Goal: Transaction & Acquisition: Book appointment/travel/reservation

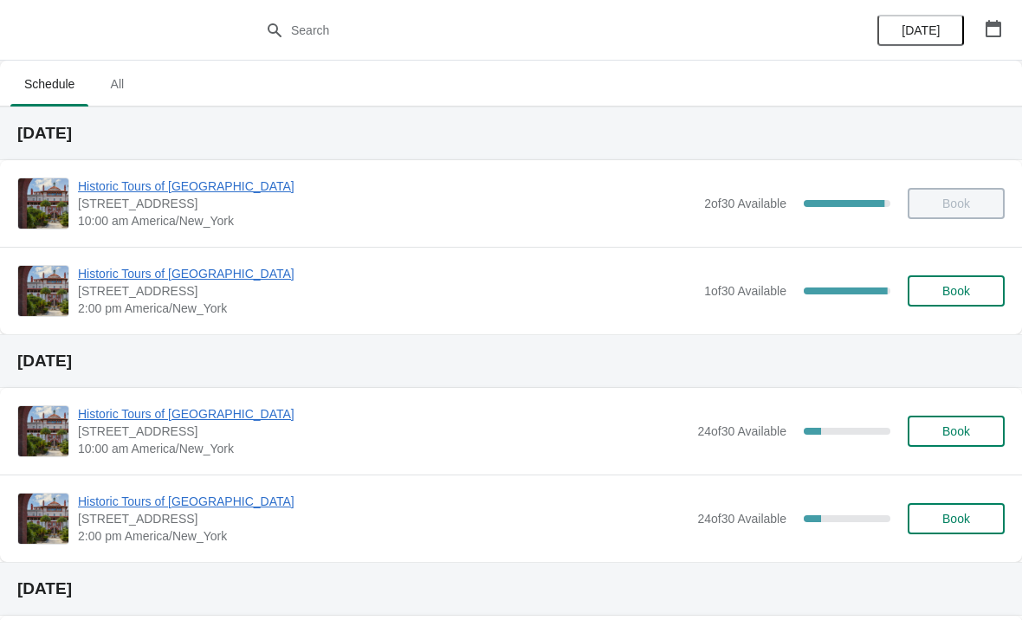
click at [942, 281] on button "Book" at bounding box center [956, 290] width 97 height 31
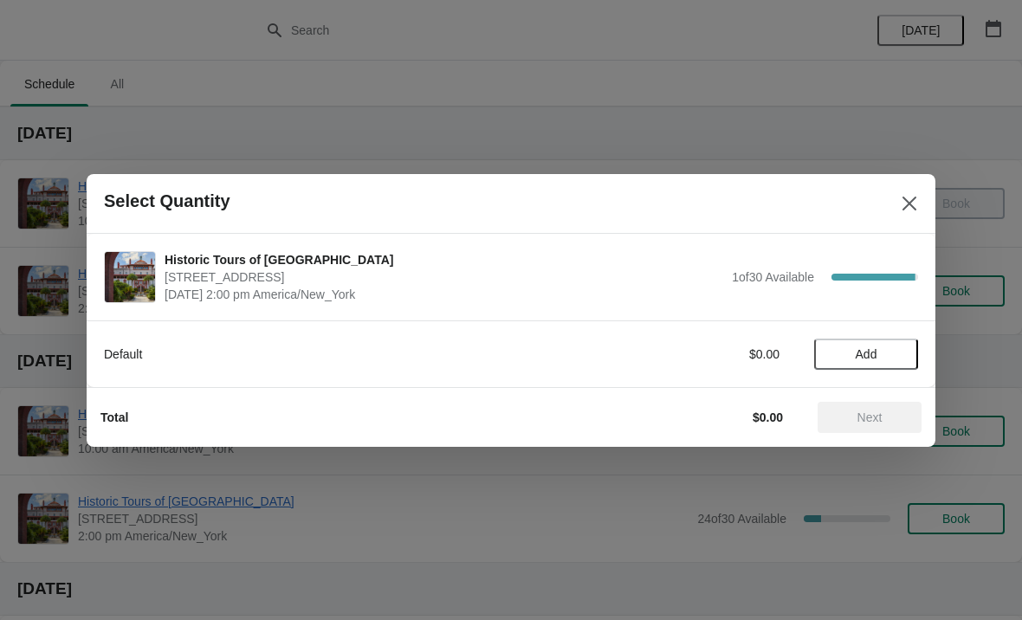
click at [876, 347] on span "Add" at bounding box center [867, 354] width 22 height 14
click at [856, 402] on button "Next" at bounding box center [869, 417] width 104 height 31
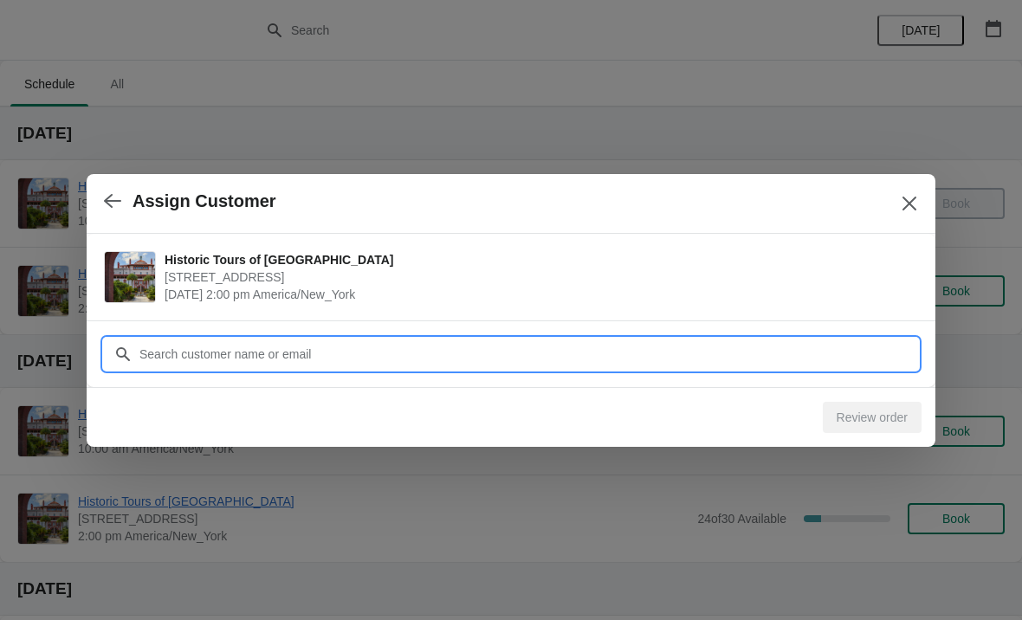
click at [288, 339] on input "Customer" at bounding box center [528, 354] width 779 height 31
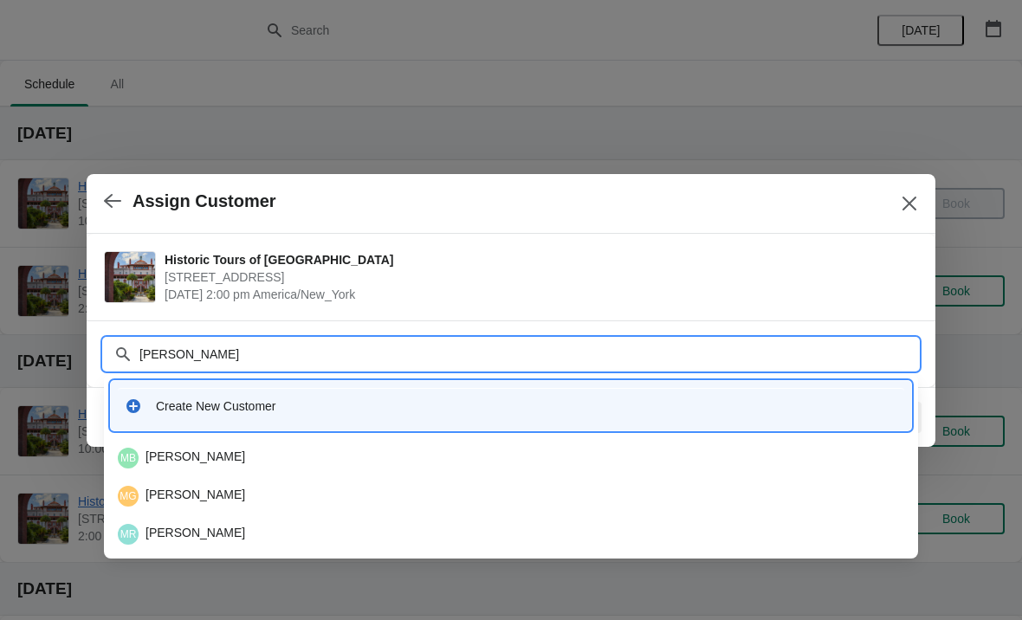
type input "[PERSON_NAME]"
click at [178, 391] on div "Create New Customer" at bounding box center [511, 406] width 786 height 36
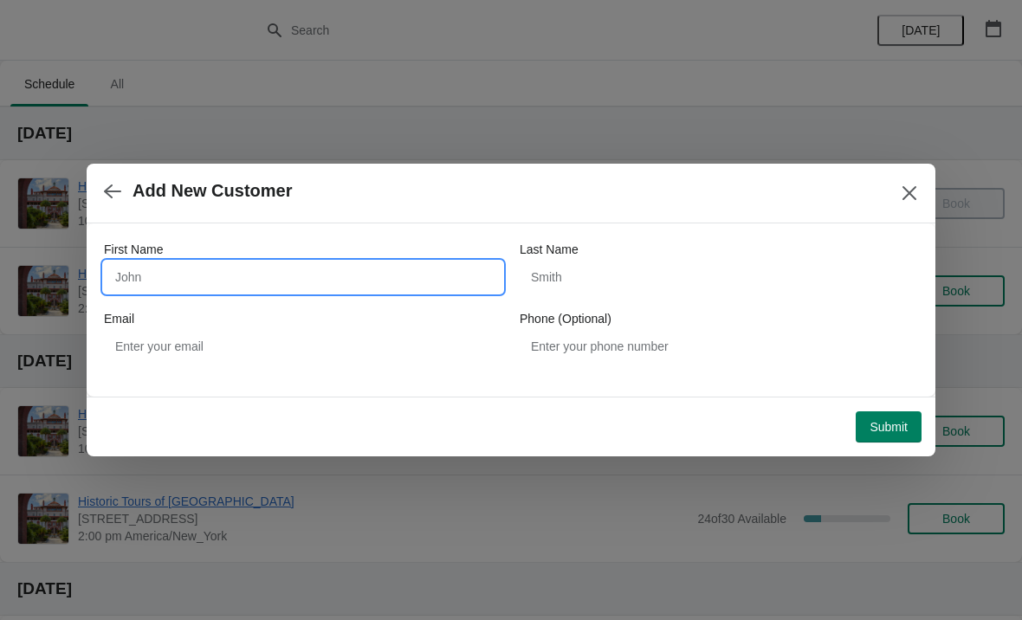
click at [303, 275] on input "First Name" at bounding box center [303, 277] width 398 height 31
type input "[PERSON_NAME]"
click at [860, 305] on div "First Name Michelle Last Name Email Phone (Optional)" at bounding box center [511, 301] width 814 height 121
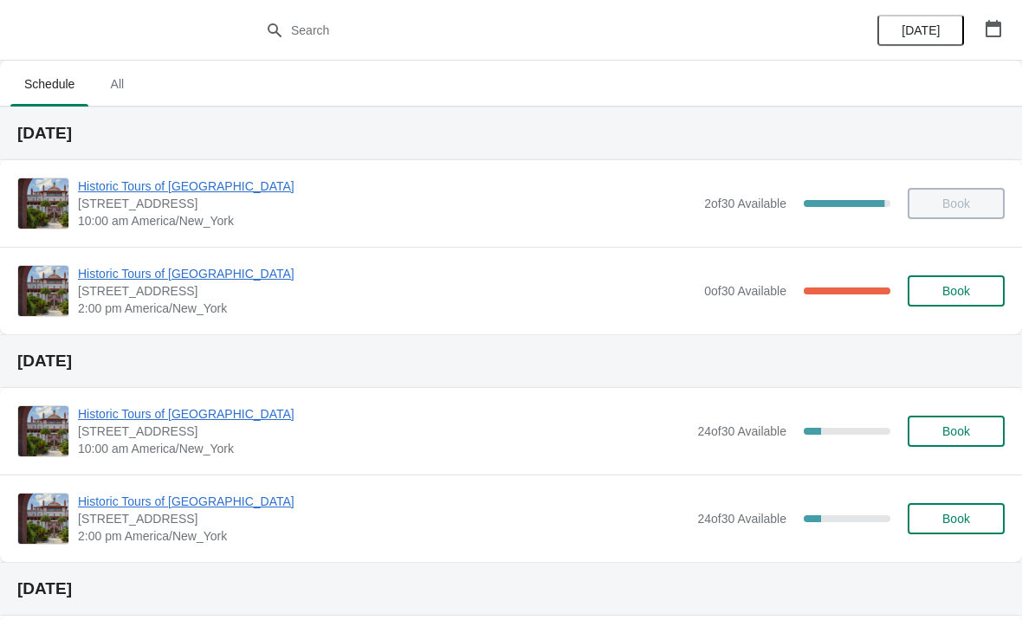
click at [157, 281] on span "Historic Tours of [GEOGRAPHIC_DATA]" at bounding box center [386, 273] width 617 height 17
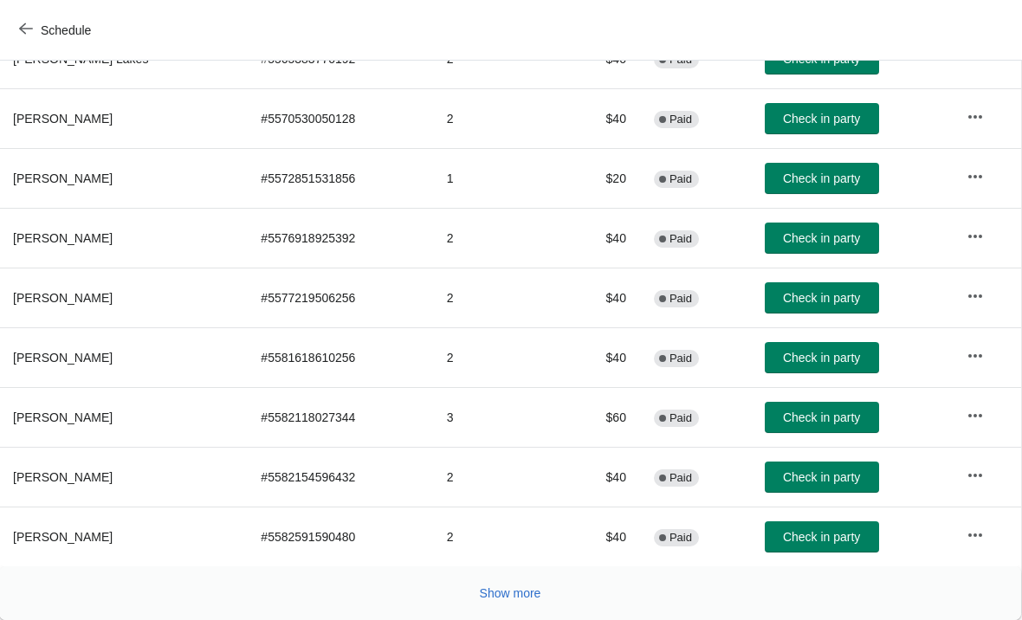
scroll to position [318, 1]
click at [496, 591] on span "Show more" at bounding box center [510, 593] width 61 height 14
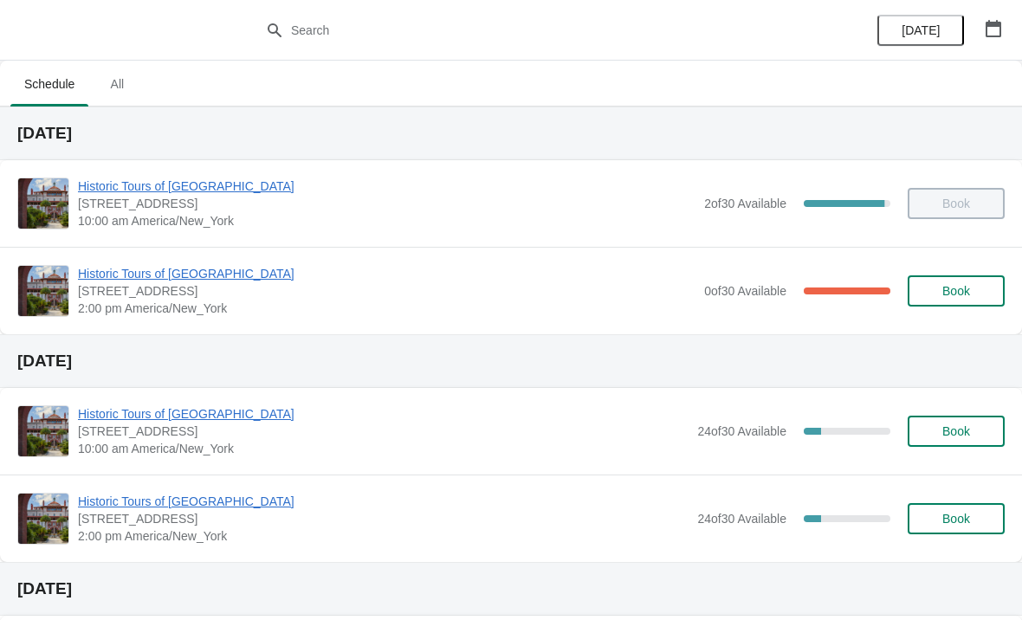
click at [953, 432] on span "Book" at bounding box center [956, 431] width 28 height 14
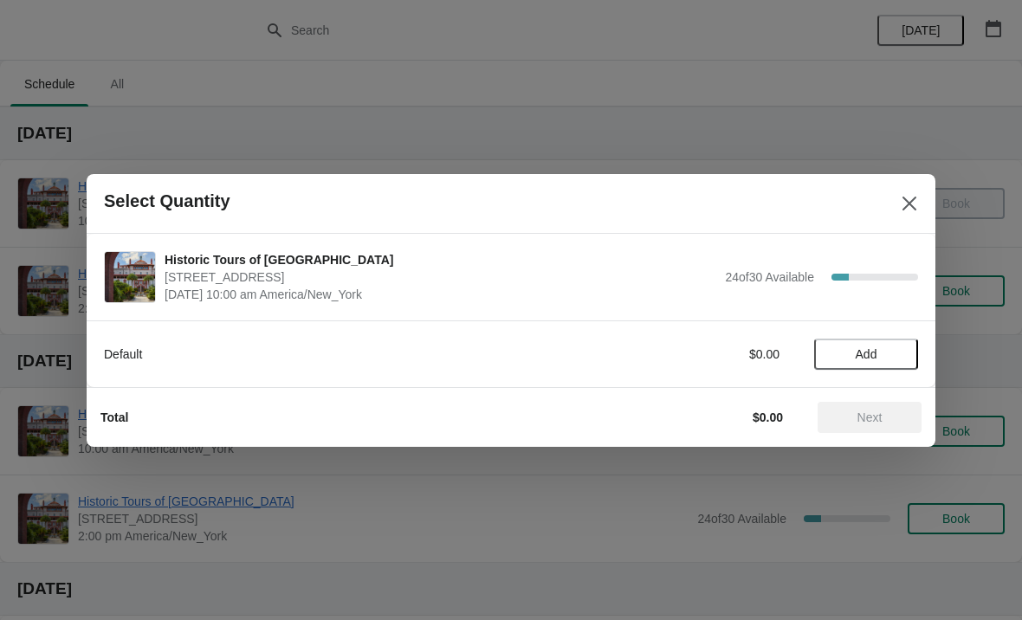
click at [848, 361] on button "Add" at bounding box center [866, 354] width 104 height 31
click at [854, 415] on span "Next" at bounding box center [869, 417] width 76 height 14
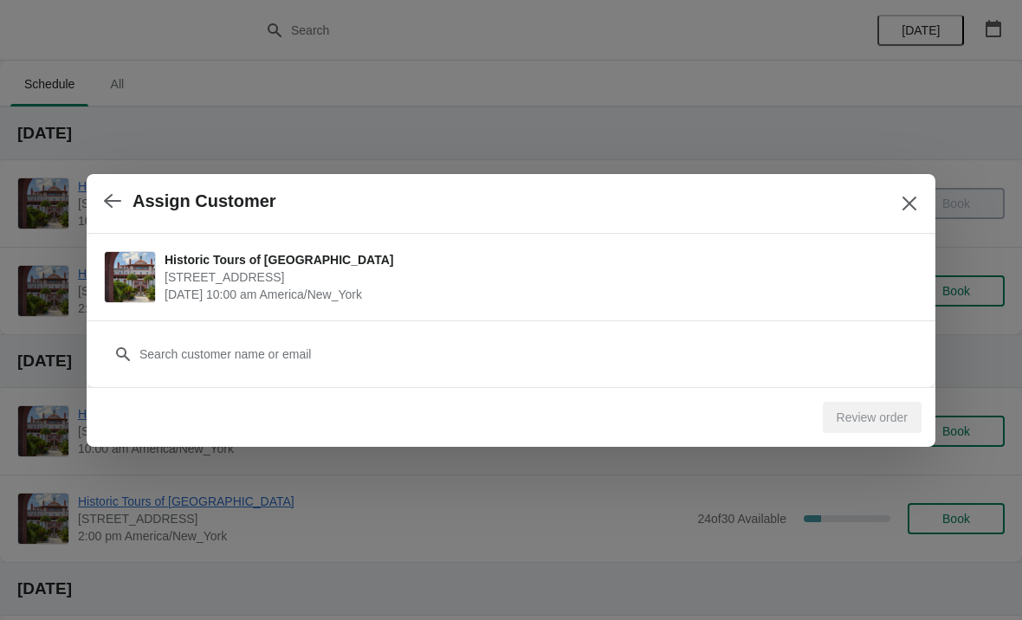
click at [98, 199] on button "button" at bounding box center [112, 201] width 31 height 34
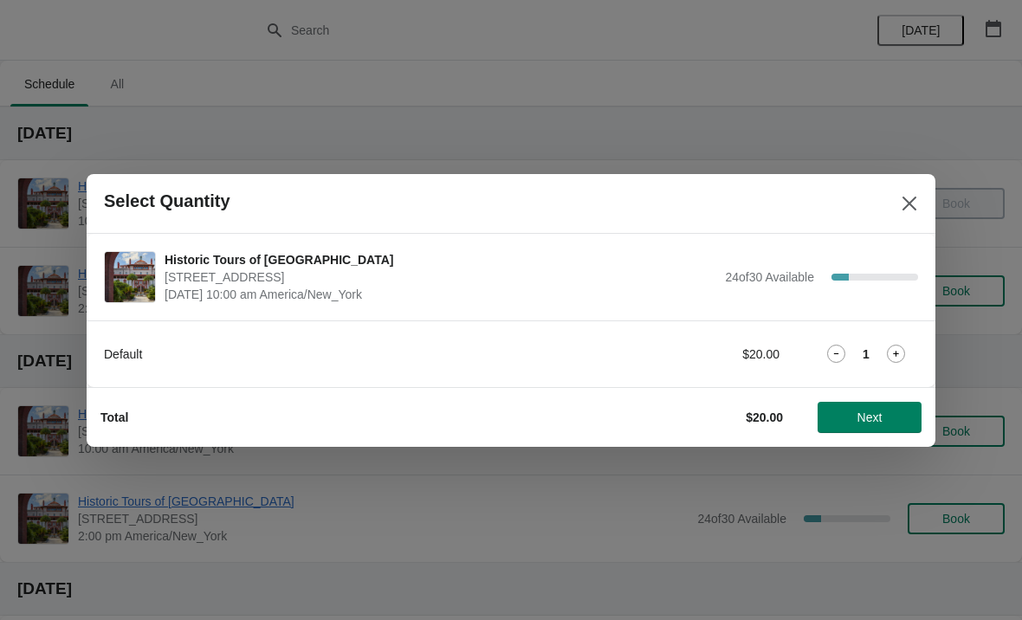
click at [901, 361] on icon at bounding box center [896, 354] width 18 height 18
click at [901, 410] on span "Next" at bounding box center [869, 417] width 76 height 14
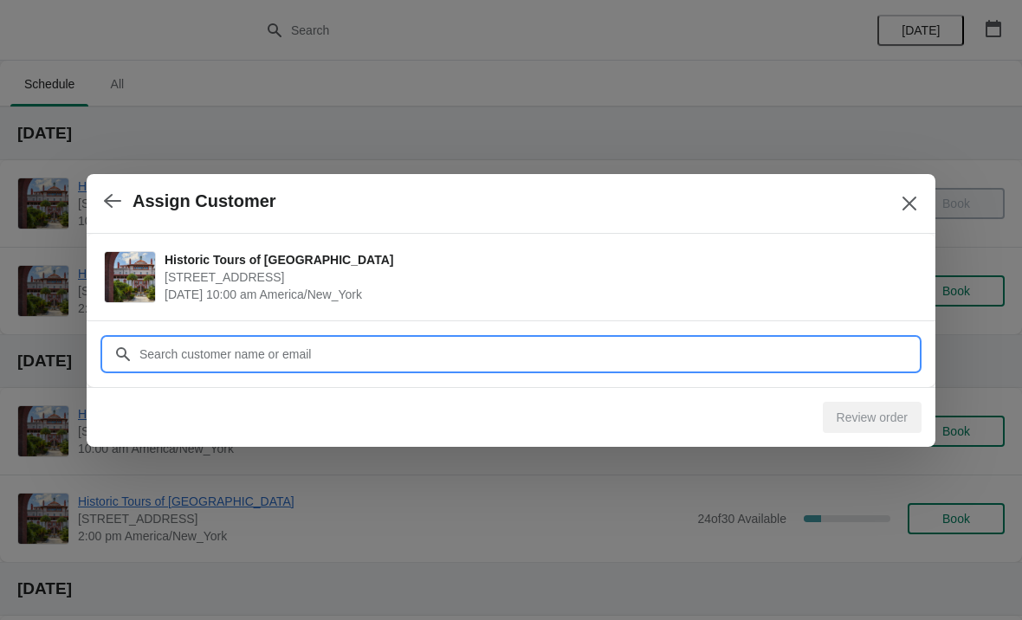
click at [687, 359] on input "Customer" at bounding box center [528, 354] width 779 height 31
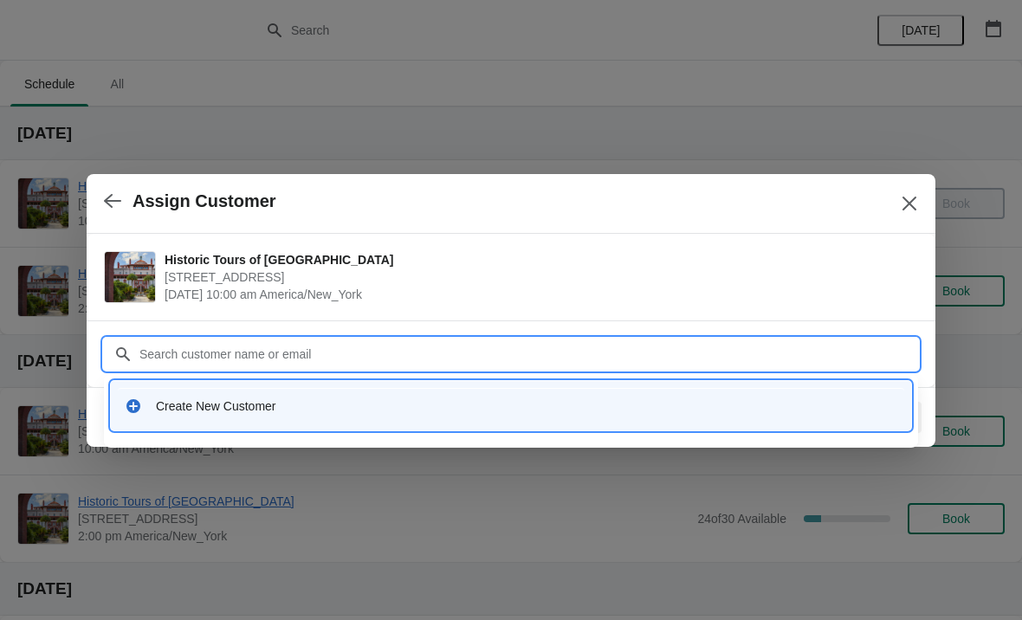
click at [866, 420] on div "Create New Customer" at bounding box center [511, 406] width 786 height 36
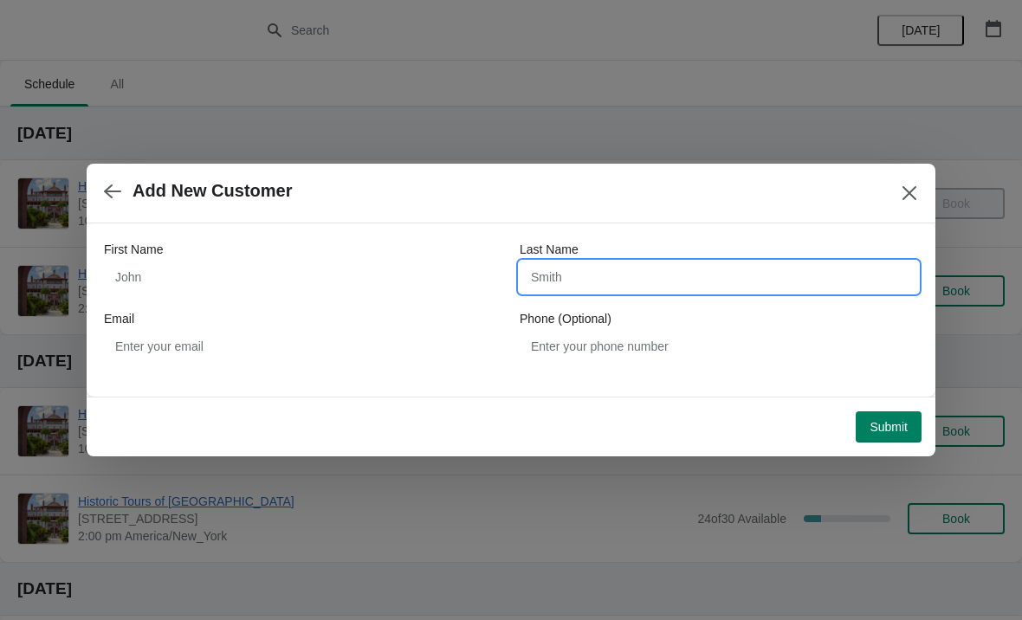
click at [609, 290] on input "Last Name" at bounding box center [719, 277] width 398 height 31
type input "Hillis"
click at [871, 431] on span "Submit" at bounding box center [888, 427] width 38 height 14
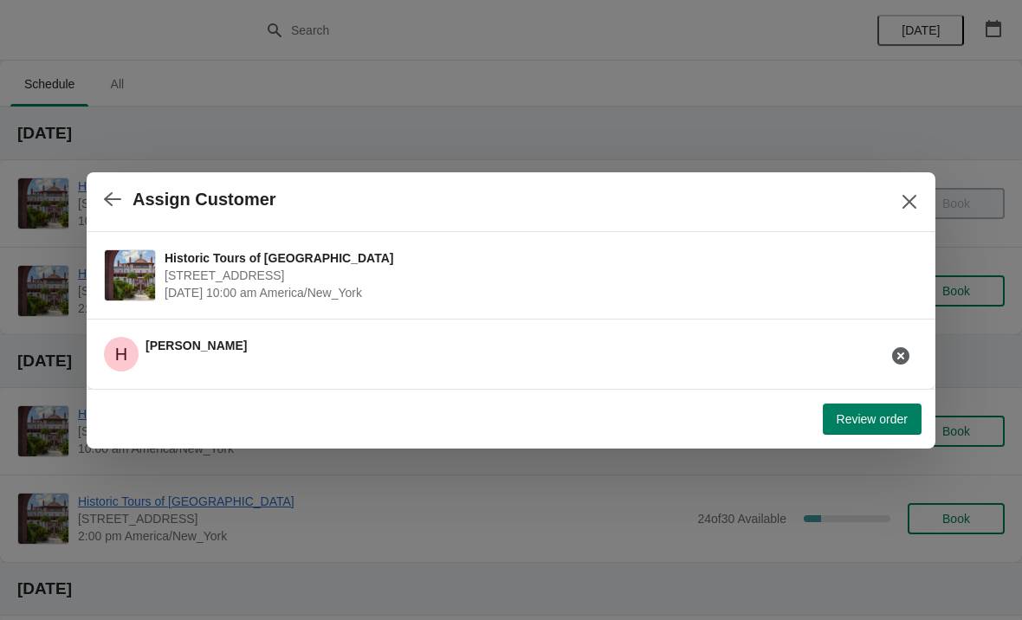
click at [901, 419] on span "Review order" at bounding box center [872, 419] width 71 height 14
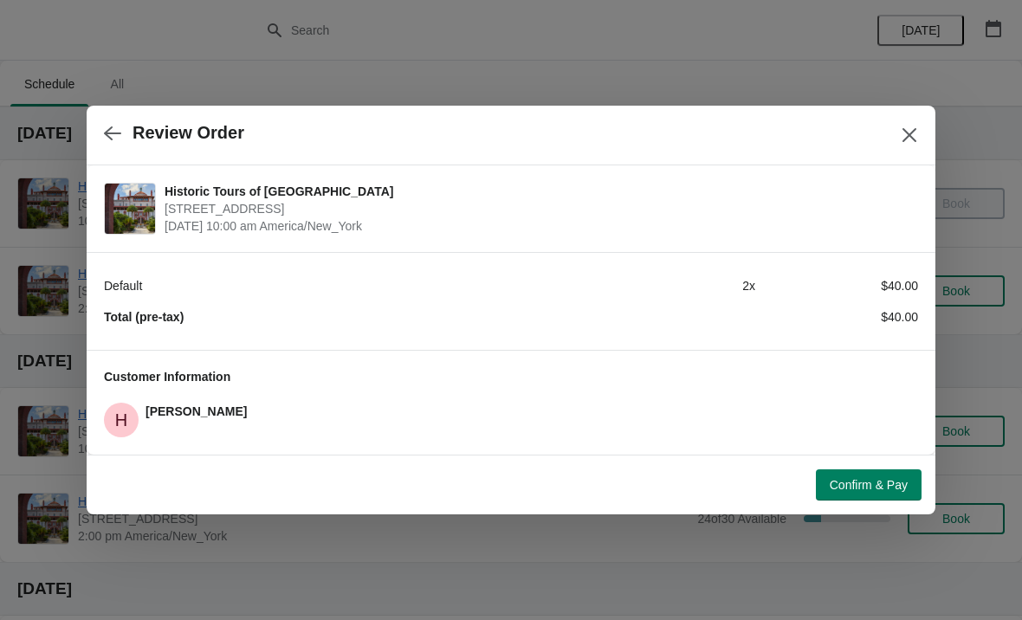
click at [871, 525] on div at bounding box center [511, 310] width 1022 height 620
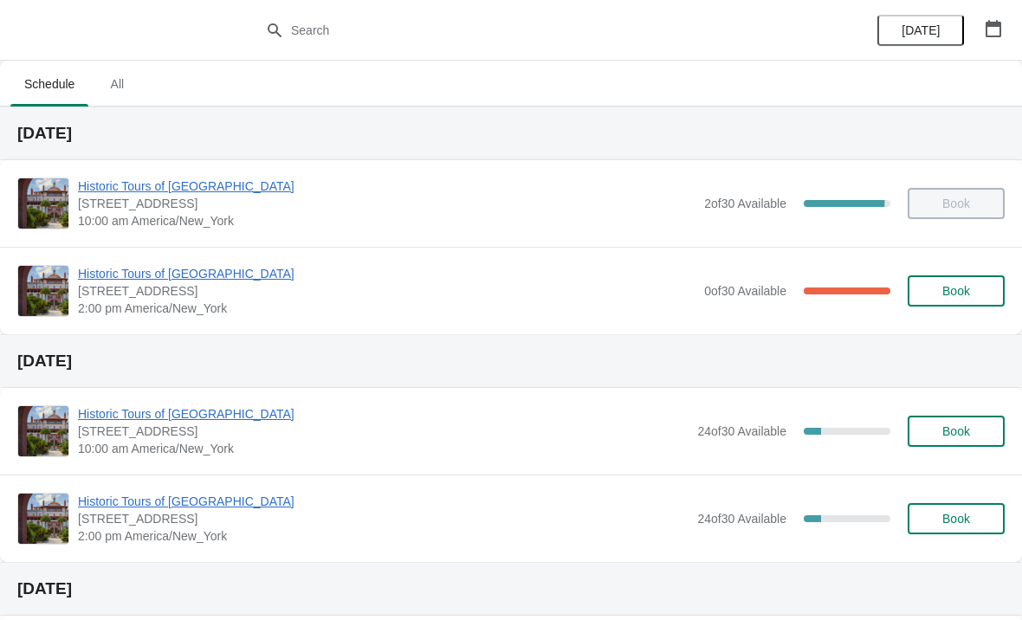
click at [901, 482] on div "Historic Tours of Flagler College 74 King Street, St. Augustine, FL, USA 2:00 p…" at bounding box center [511, 518] width 1022 height 87
click at [962, 306] on button "Book" at bounding box center [956, 290] width 97 height 31
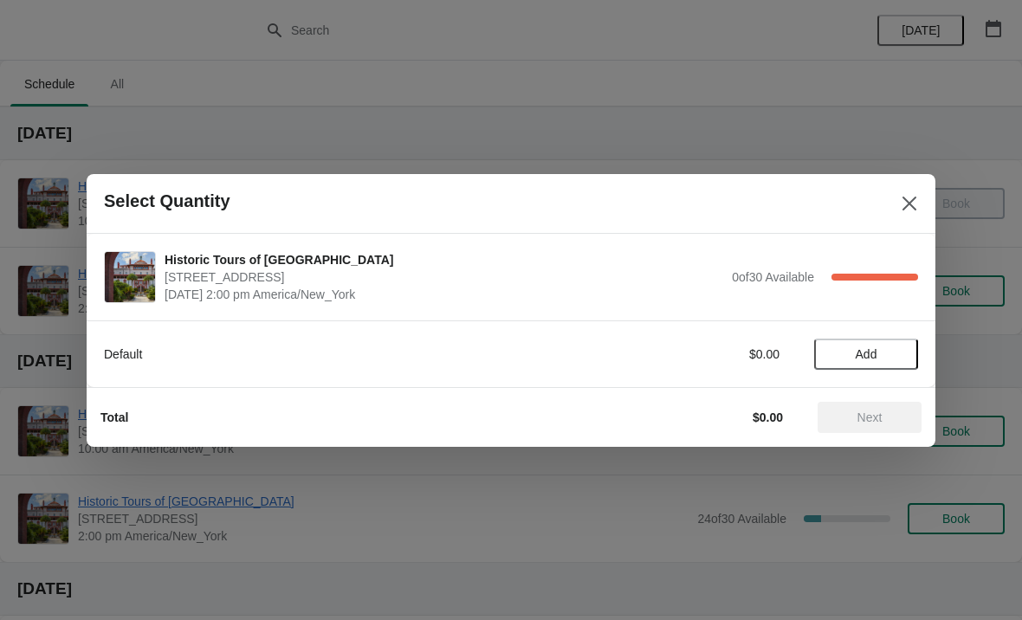
click at [915, 201] on icon "Close" at bounding box center [909, 203] width 17 height 17
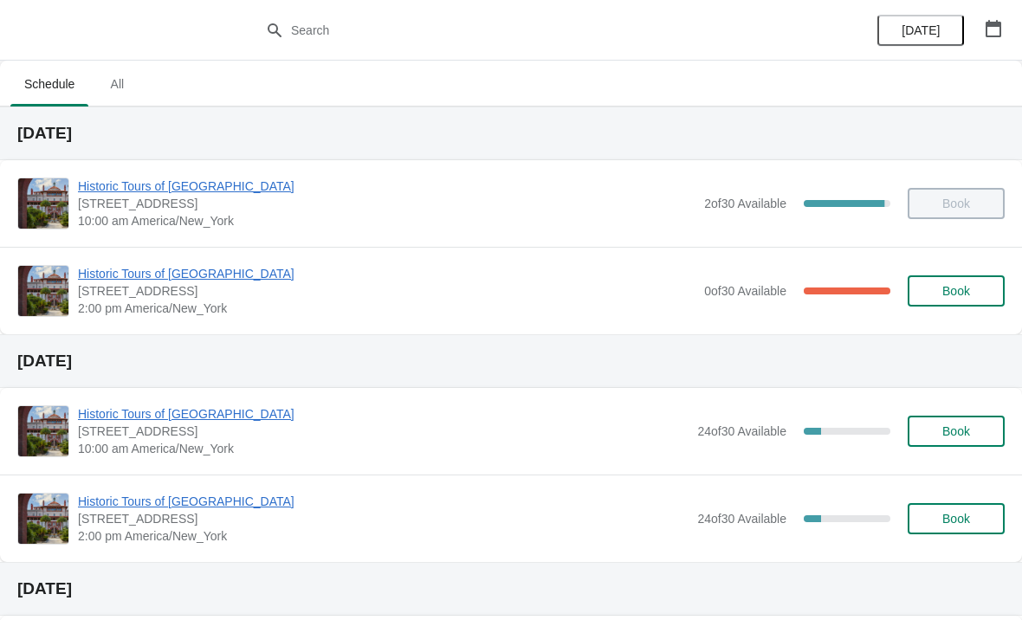
click at [969, 444] on button "Book" at bounding box center [956, 431] width 97 height 31
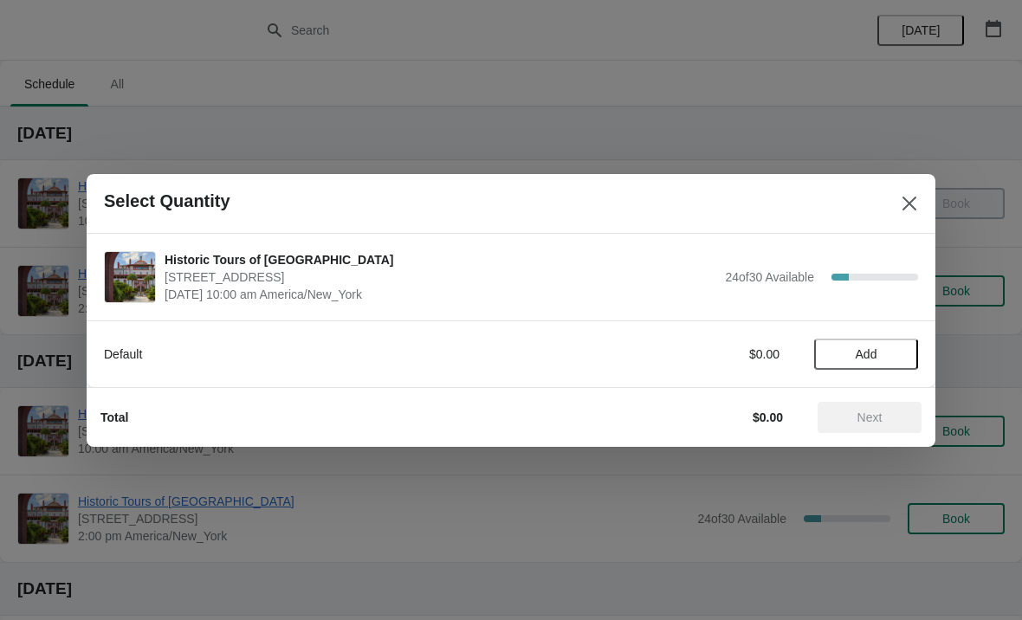
click at [895, 343] on button "Add" at bounding box center [866, 354] width 104 height 31
click at [904, 353] on icon at bounding box center [896, 354] width 18 height 18
click at [899, 430] on button "Next" at bounding box center [869, 417] width 104 height 31
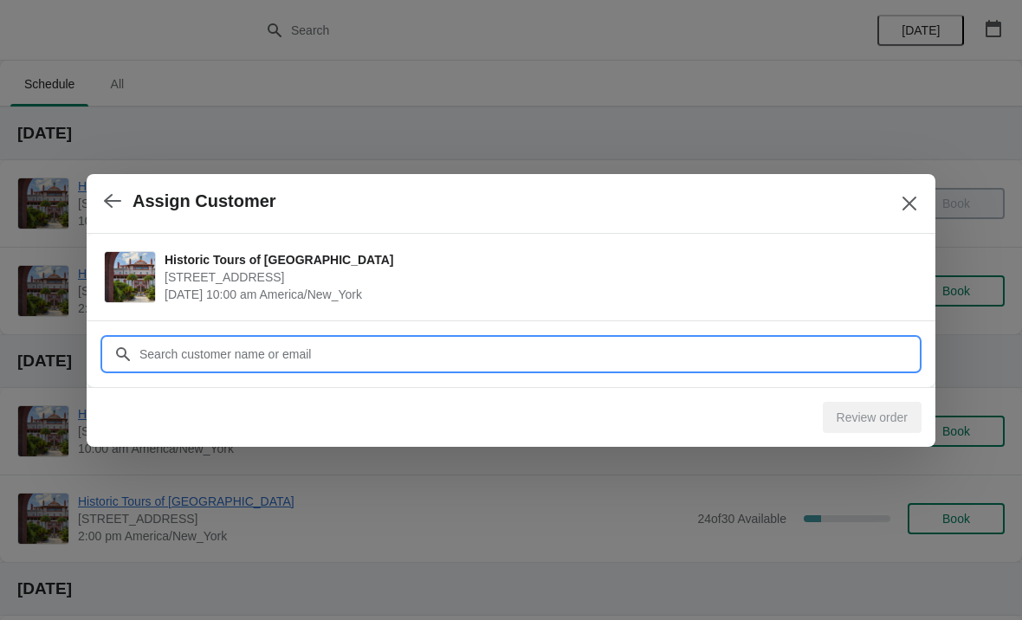
click at [876, 360] on input "Customer" at bounding box center [528, 354] width 779 height 31
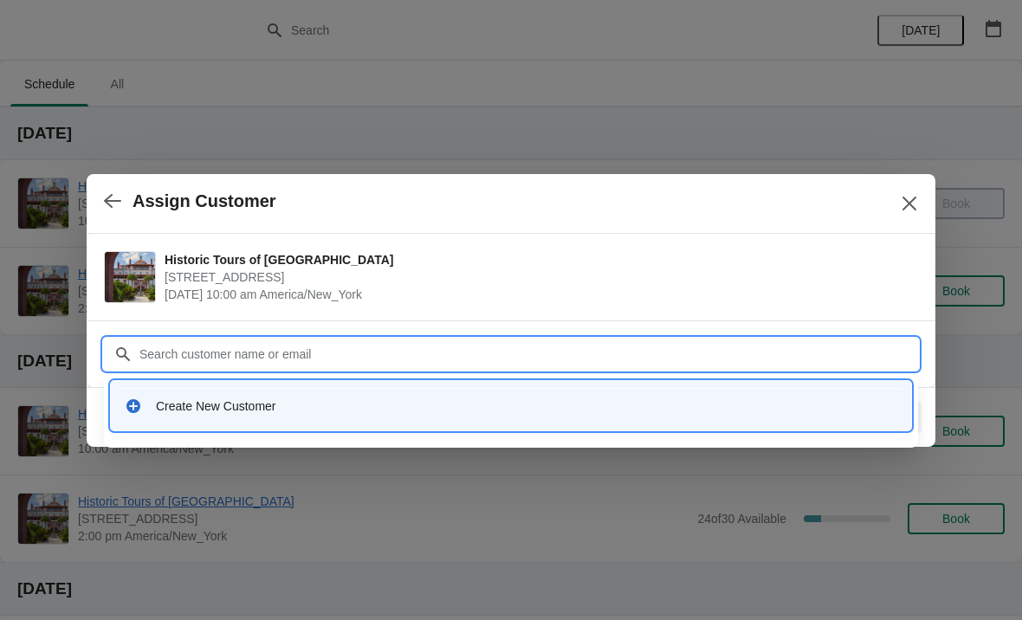
click at [684, 414] on div "Create New Customer" at bounding box center [526, 405] width 741 height 17
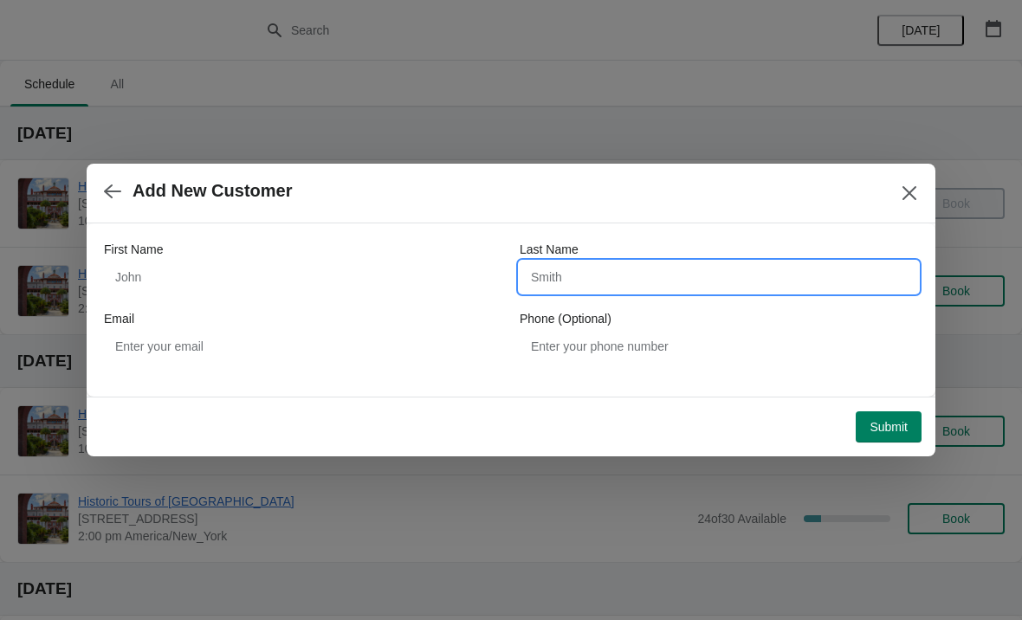
click at [689, 289] on input "Last Name" at bounding box center [719, 277] width 398 height 31
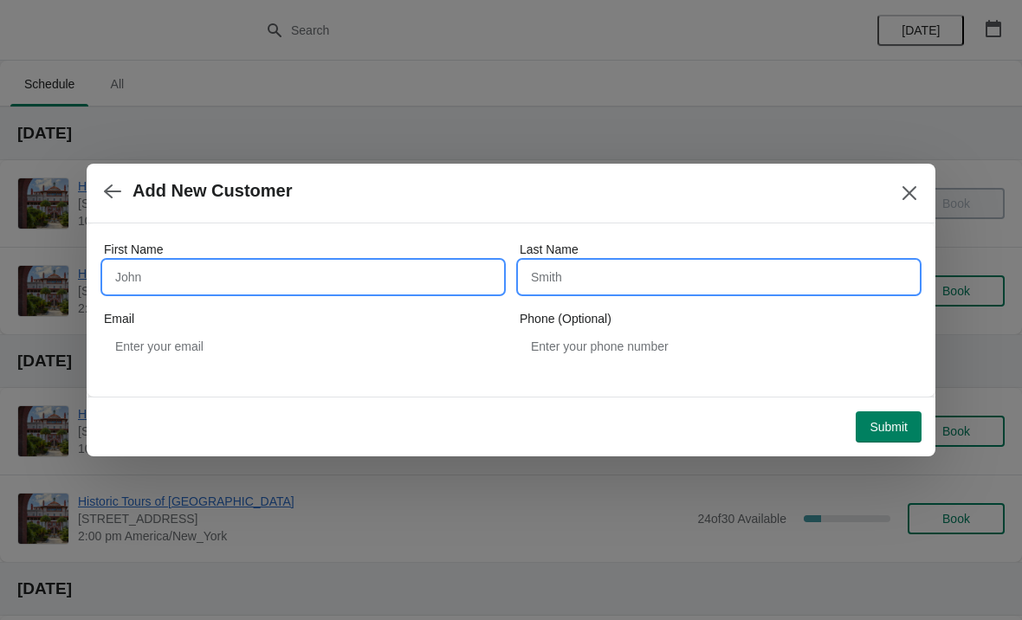
click at [407, 280] on input "First Name" at bounding box center [303, 277] width 398 height 31
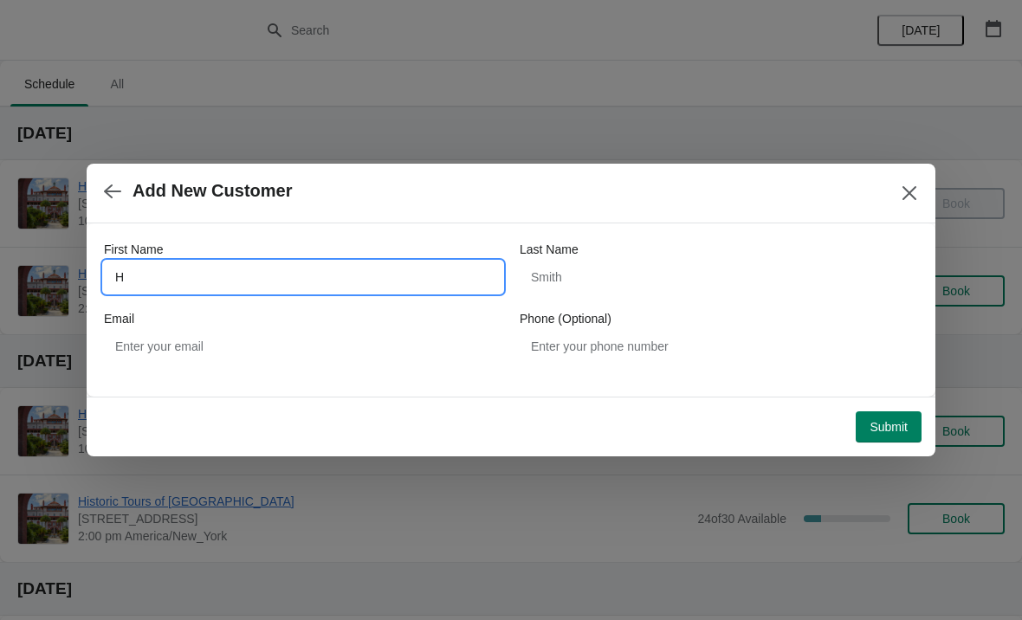
type input "H"
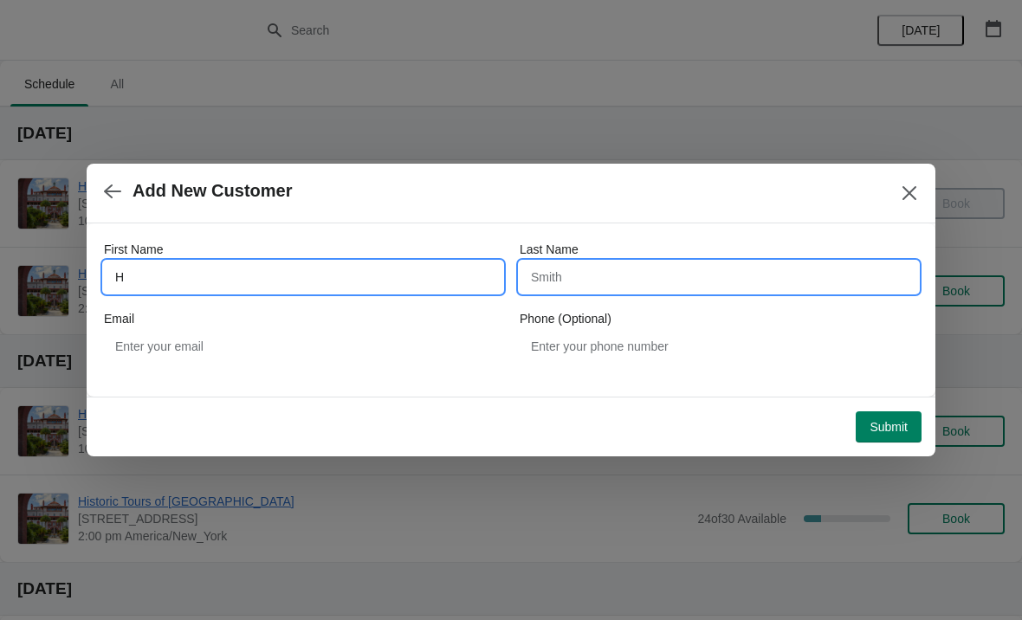
click at [737, 277] on input "Last Name" at bounding box center [719, 277] width 398 height 31
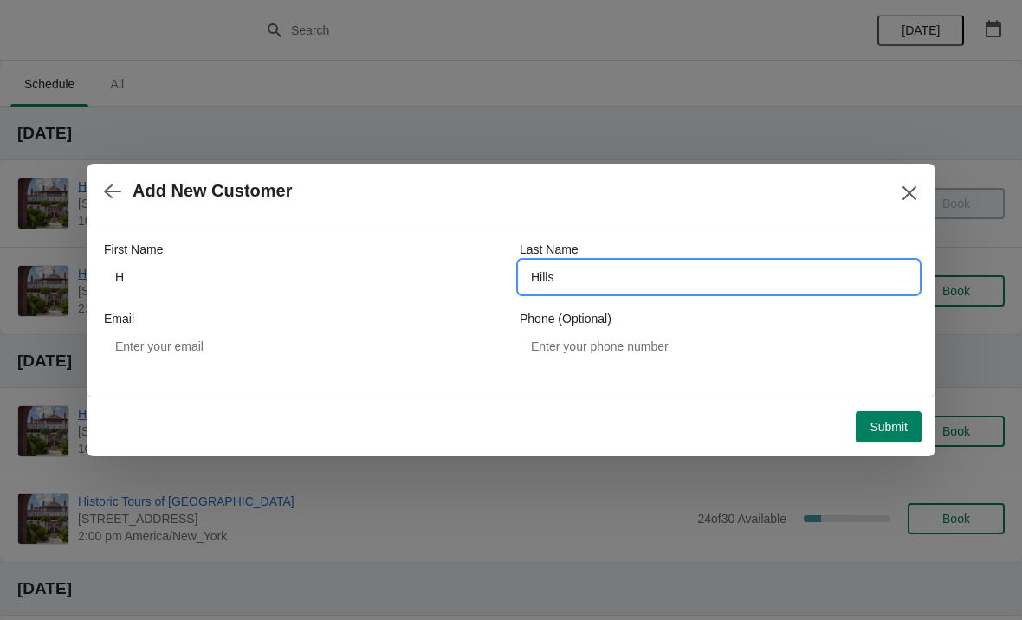
type input "Hills"
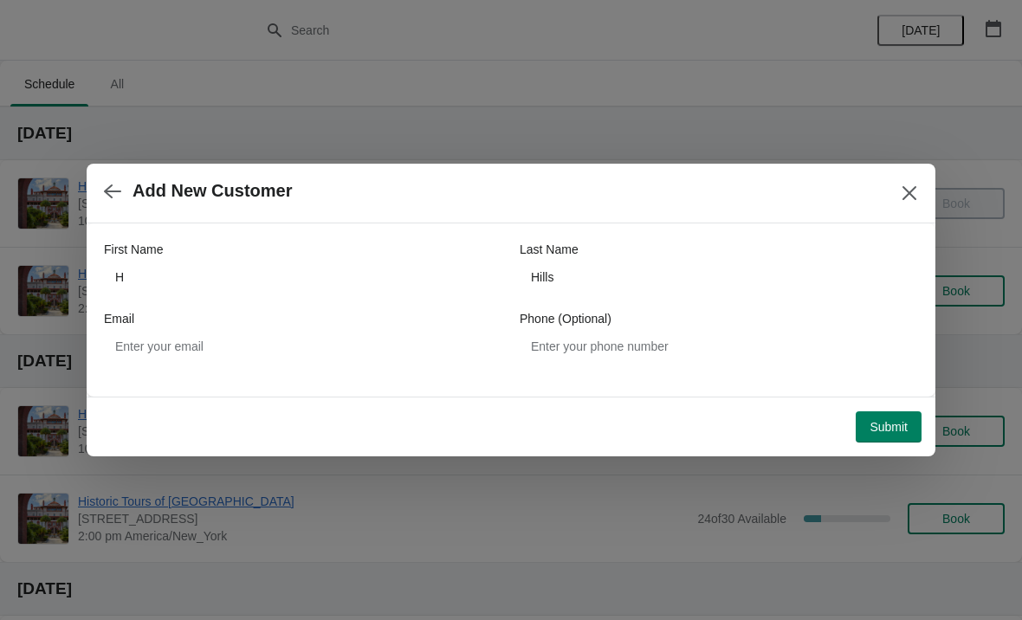
click at [897, 440] on button "Submit" at bounding box center [889, 426] width 66 height 31
